Goal: Information Seeking & Learning: Learn about a topic

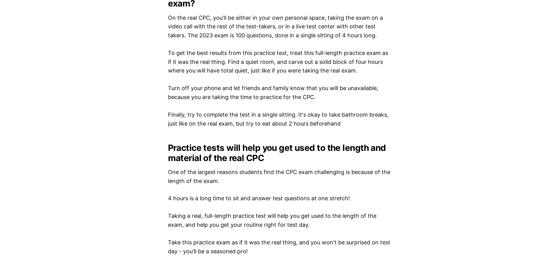
scroll to position [724, 0]
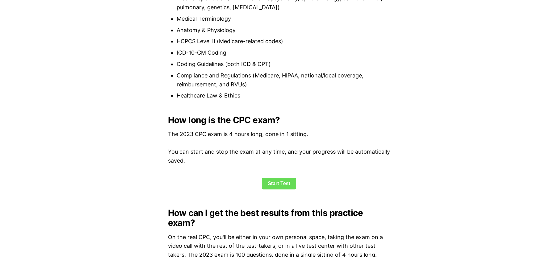
click at [271, 182] on link "Start Test" at bounding box center [279, 184] width 34 height 12
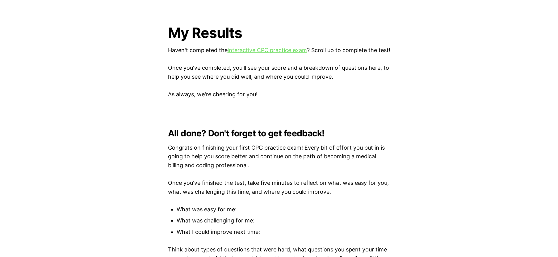
click at [291, 47] on link "interactive CPC practice exam" at bounding box center [266, 50] width 79 height 6
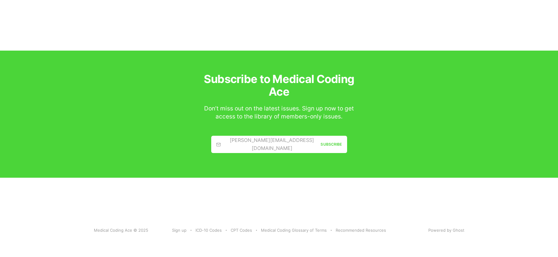
click at [331, 147] on link "[PERSON_NAME][EMAIL_ADDRESS][DOMAIN_NAME] Subscribe" at bounding box center [279, 144] width 136 height 17
click at [332, 143] on div "Subscribe" at bounding box center [330, 144] width 21 height 6
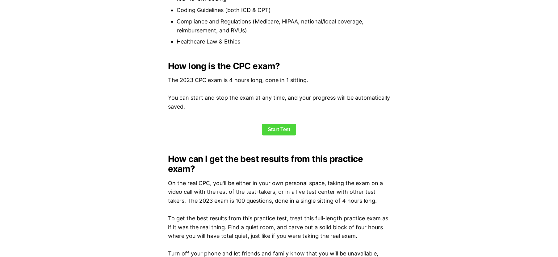
scroll to position [148, 0]
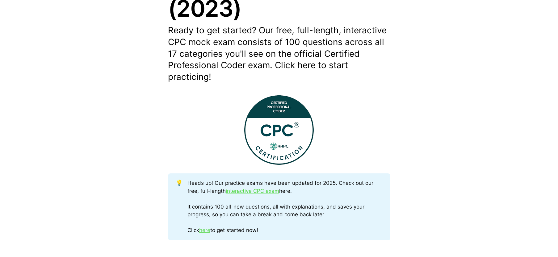
click at [209, 230] on link "here" at bounding box center [204, 230] width 11 height 6
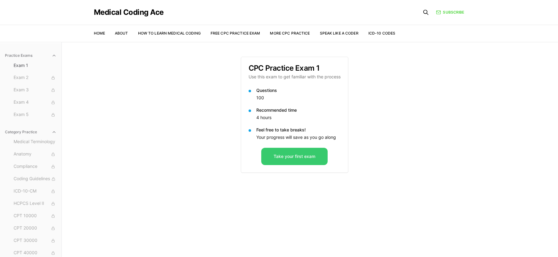
click at [320, 160] on button "Take your first exam" at bounding box center [294, 156] width 66 height 17
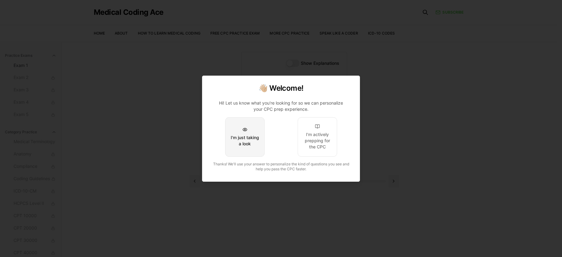
click at [253, 143] on div "I'm just taking a look" at bounding box center [244, 141] width 29 height 12
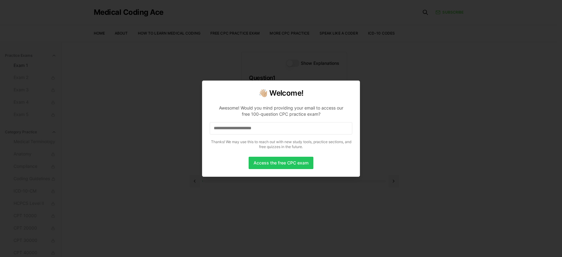
click at [256, 134] on input at bounding box center [281, 128] width 143 height 12
click at [256, 131] on input "*" at bounding box center [281, 128] width 143 height 12
click at [256, 131] on input "**" at bounding box center [281, 128] width 143 height 12
click at [247, 133] on input "***" at bounding box center [281, 128] width 143 height 12
click at [225, 122] on input "**" at bounding box center [281, 128] width 143 height 12
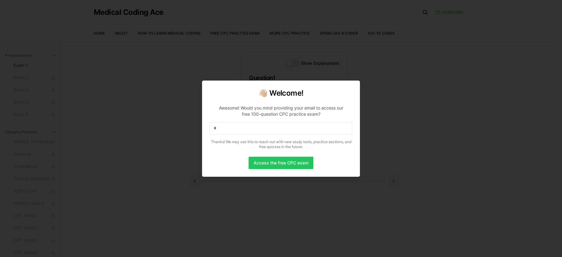
click at [224, 125] on input "*" at bounding box center [281, 128] width 143 height 12
click at [300, 130] on input at bounding box center [281, 128] width 143 height 12
click at [288, 166] on button "Access the free CPC exam" at bounding box center [281, 163] width 65 height 12
click at [249, 130] on input at bounding box center [281, 128] width 143 height 12
drag, startPoint x: 272, startPoint y: 171, endPoint x: 314, endPoint y: 165, distance: 43.3
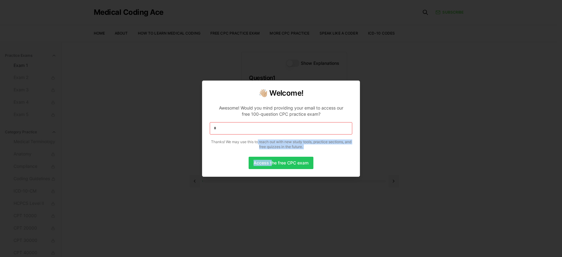
click at [274, 171] on div "👋🏼 Welcome! Awesome! Would you mind providing your email to access our free 100…" at bounding box center [281, 129] width 158 height 96
click at [382, 134] on div at bounding box center [281, 128] width 562 height 257
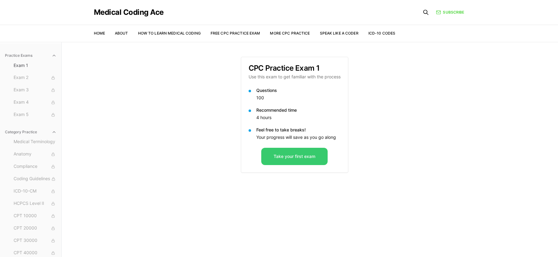
click at [294, 161] on button "Take your first exam" at bounding box center [294, 156] width 66 height 17
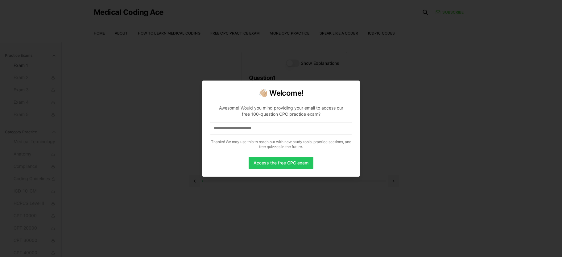
click at [240, 128] on input at bounding box center [281, 128] width 143 height 12
click at [244, 127] on input "*" at bounding box center [281, 128] width 143 height 12
click at [268, 163] on button "Access the free CPC exam" at bounding box center [281, 163] width 65 height 12
drag, startPoint x: 180, startPoint y: 56, endPoint x: 91, endPoint y: 57, distance: 89.2
click at [178, 54] on div at bounding box center [281, 128] width 562 height 257
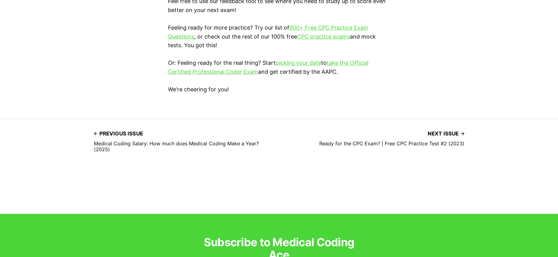
scroll to position [1876, 0]
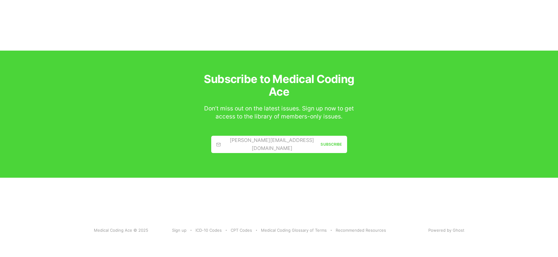
click at [335, 143] on div "Subscribe" at bounding box center [330, 144] width 21 height 6
click at [222, 143] on div "[PERSON_NAME][EMAIL_ADDRESS][DOMAIN_NAME]" at bounding box center [268, 144] width 105 height 16
click at [231, 143] on div "[PERSON_NAME][EMAIL_ADDRESS][DOMAIN_NAME]" at bounding box center [268, 144] width 105 height 16
click at [234, 142] on div "[PERSON_NAME][EMAIL_ADDRESS][DOMAIN_NAME]" at bounding box center [268, 144] width 105 height 16
click at [261, 139] on div "[PERSON_NAME][EMAIL_ADDRESS][DOMAIN_NAME]" at bounding box center [268, 144] width 105 height 16
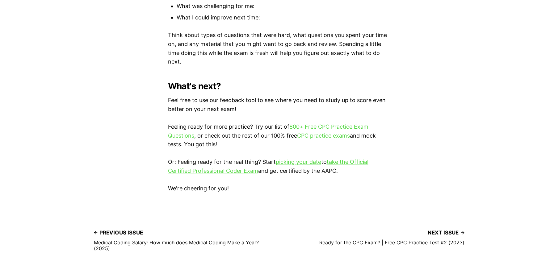
scroll to position [1608, 0]
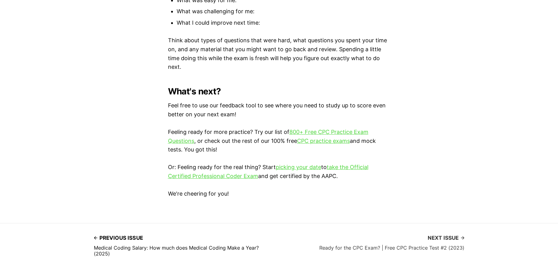
click at [447, 236] on span "Next issue" at bounding box center [445, 238] width 37 height 10
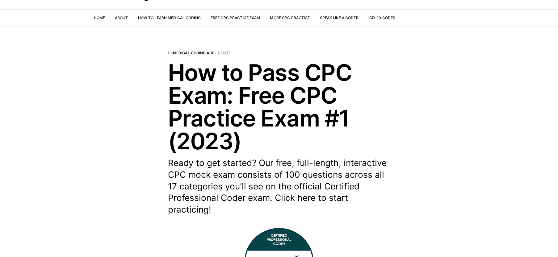
scroll to position [0, 0]
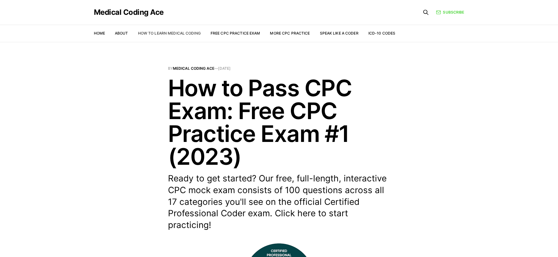
click at [173, 33] on link "How to Learn Medical Coding" at bounding box center [169, 33] width 63 height 5
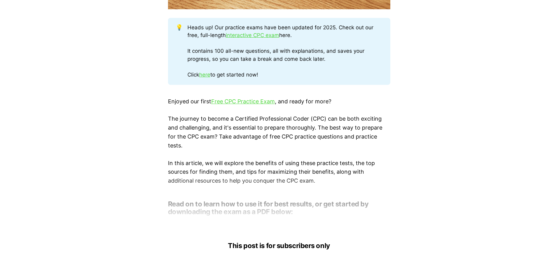
scroll to position [338, 0]
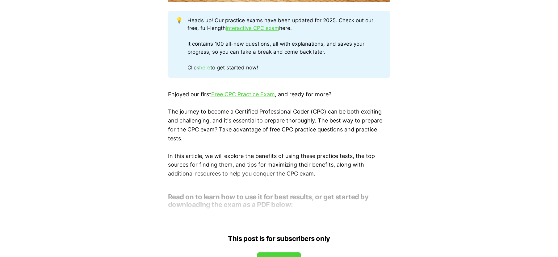
click at [208, 67] on link "here" at bounding box center [204, 67] width 11 height 6
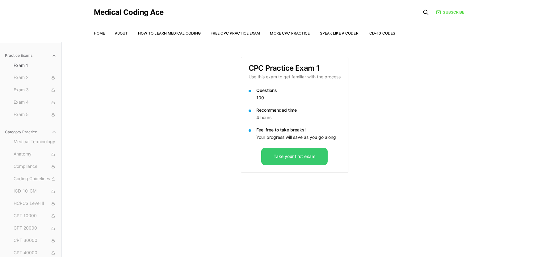
click at [303, 158] on button "Take your first exam" at bounding box center [294, 156] width 66 height 17
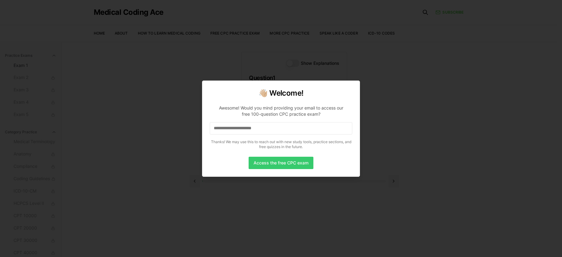
click at [298, 164] on button "Access the free CPC exam" at bounding box center [281, 163] width 65 height 12
click at [62, 8] on div at bounding box center [281, 128] width 562 height 257
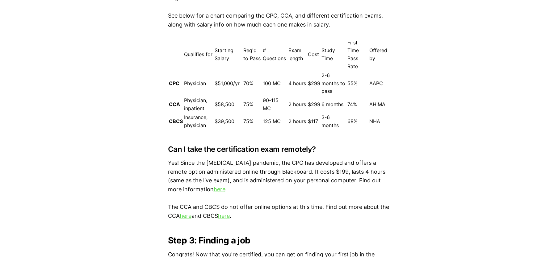
scroll to position [1914, 0]
